Goal: Navigation & Orientation: Find specific page/section

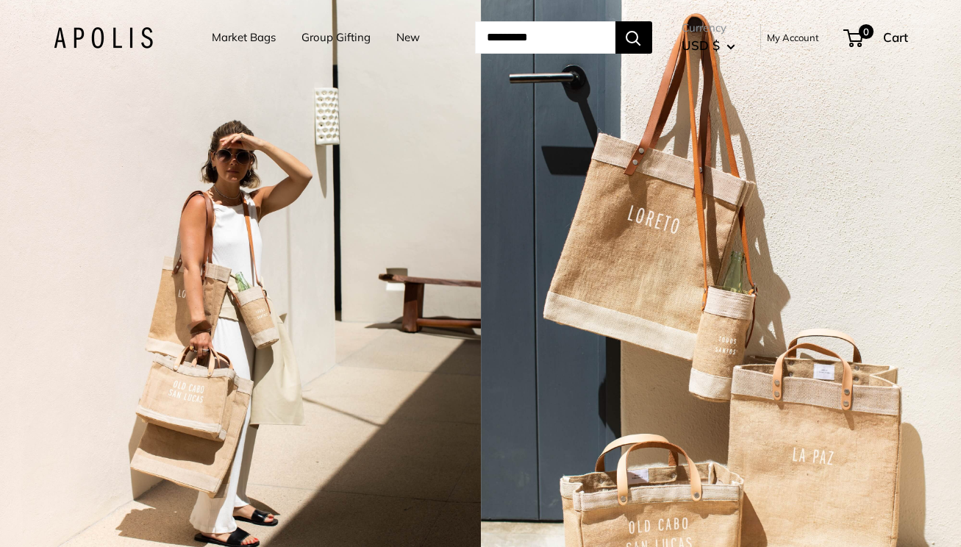
click at [240, 39] on link "Market Bags" at bounding box center [244, 37] width 64 height 21
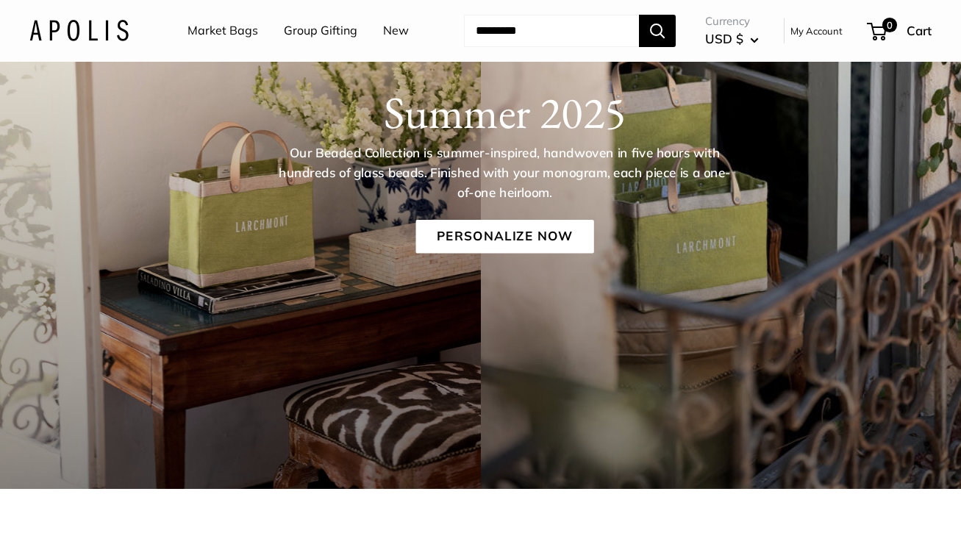
scroll to position [140, 0]
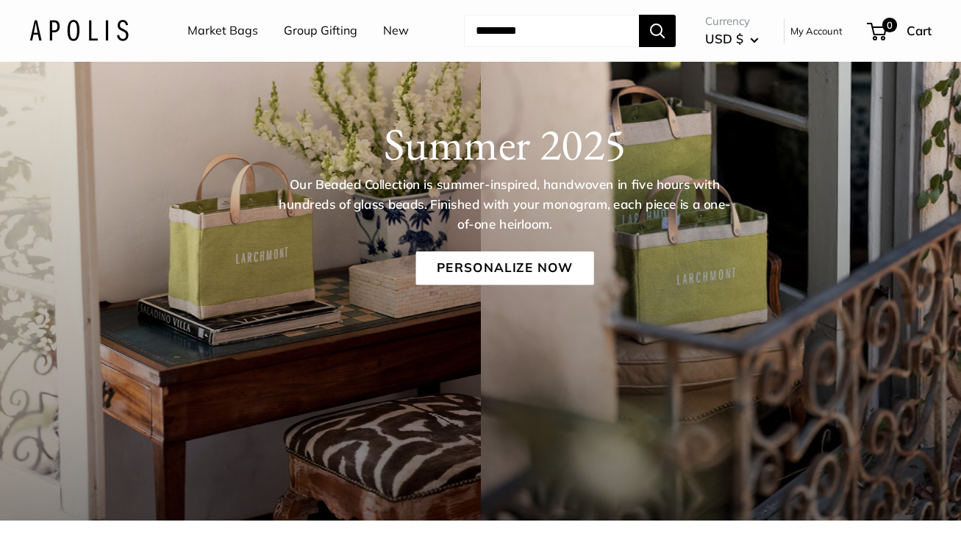
click at [235, 29] on link "Market Bags" at bounding box center [223, 31] width 71 height 22
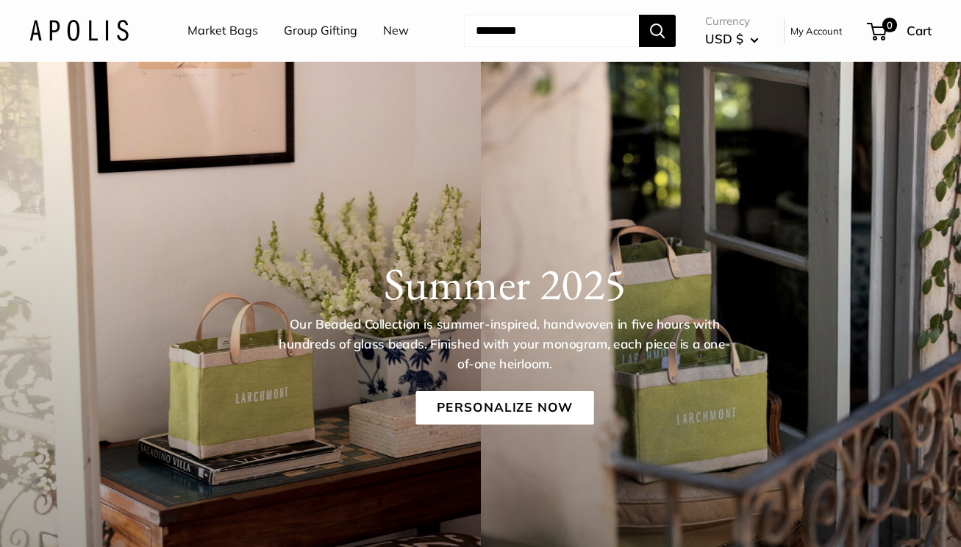
click at [383, 42] on link "New" at bounding box center [396, 31] width 26 height 22
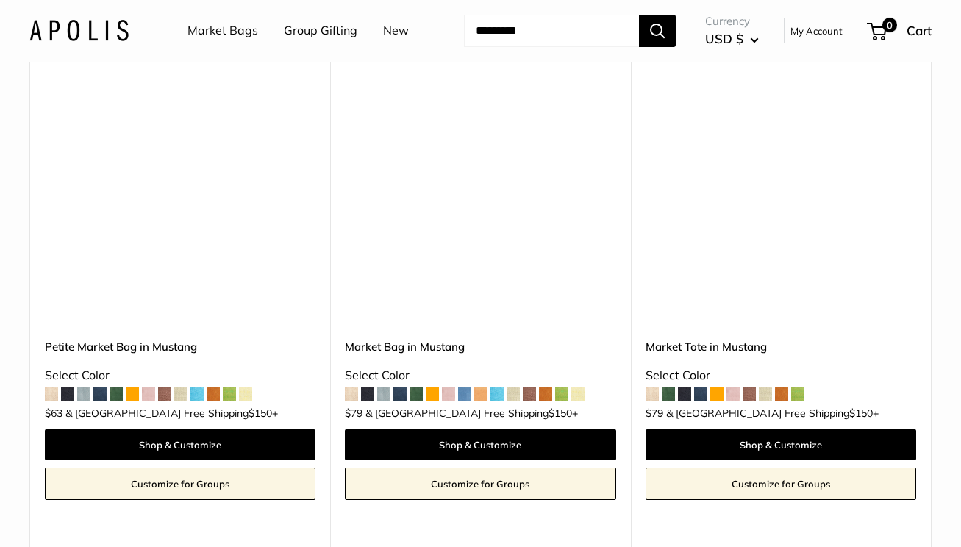
scroll to position [3117, 0]
